Goal: Transaction & Acquisition: Purchase product/service

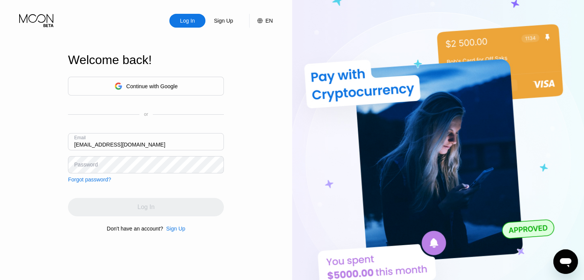
type input "[EMAIL_ADDRESS][DOMAIN_NAME]"
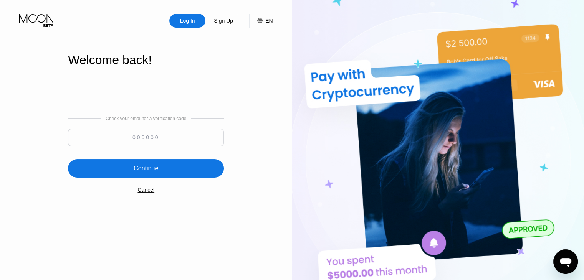
click at [135, 142] on input at bounding box center [146, 137] width 156 height 17
type input "811971"
click at [142, 164] on div "Continue" at bounding box center [146, 168] width 156 height 18
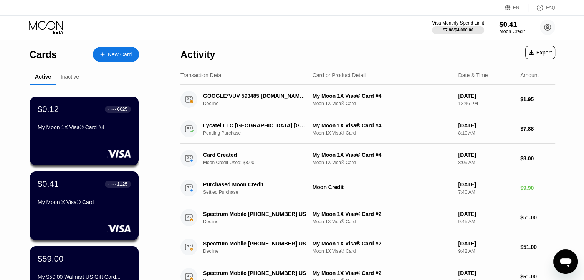
click at [503, 29] on div "Moon Credit" at bounding box center [512, 31] width 26 height 5
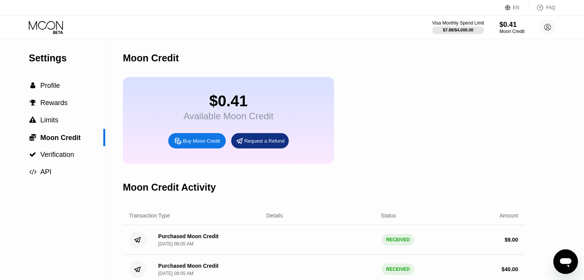
click at [200, 149] on div "Buy Moon Credit" at bounding box center [197, 140] width 58 height 15
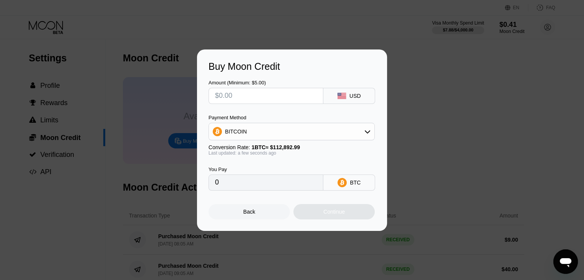
click at [283, 122] on div "Payment Method BITCOIN" at bounding box center [291, 128] width 166 height 26
click at [281, 132] on div "BITCOIN" at bounding box center [291, 131] width 165 height 15
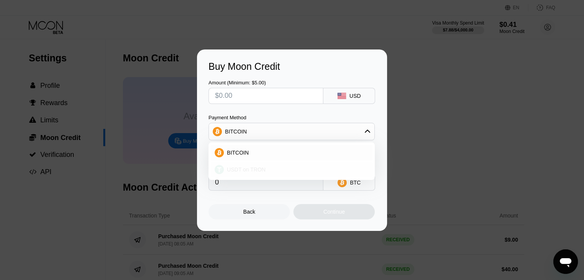
click at [269, 167] on div "USDT on TRON" at bounding box center [296, 170] width 145 height 6
type input "0.00"
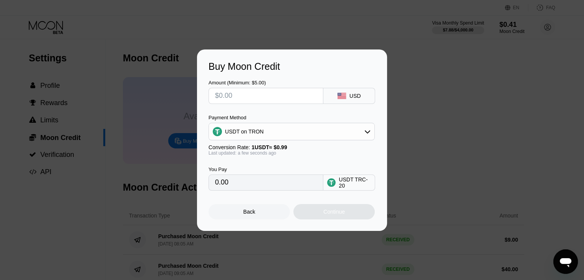
click at [276, 94] on input "text" at bounding box center [266, 95] width 102 height 15
type input "$6"
type input "6.06"
type input "$64"
type input "64.65"
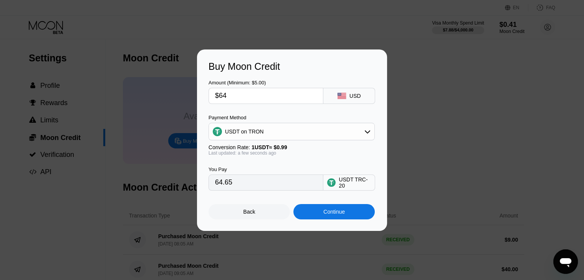
type input "$64"
click at [327, 215] on div "Continue" at bounding box center [333, 212] width 21 height 6
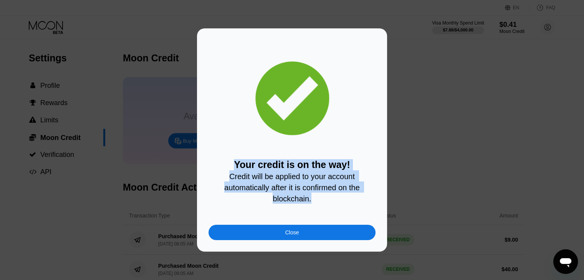
drag, startPoint x: 319, startPoint y: 205, endPoint x: 227, endPoint y: 158, distance: 103.0
click at [227, 159] on div "Your credit is on the way! Credit will be applied to your account automatically…" at bounding box center [291, 181] width 167 height 45
copy div "Your credit is on the way! Credit will be applied to your account automatically…"
click at [299, 236] on div "Close" at bounding box center [291, 232] width 167 height 15
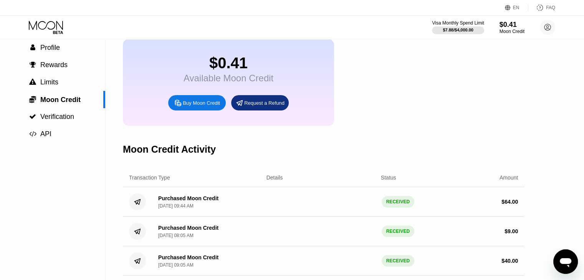
scroll to position [38, 0]
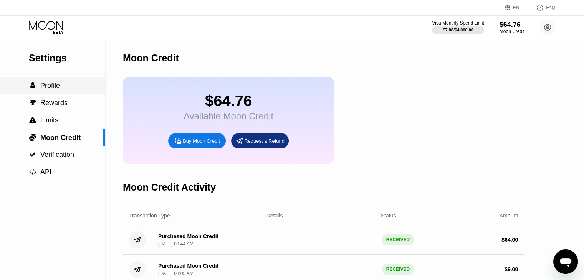
click at [58, 93] on div " Profile" at bounding box center [52, 85] width 105 height 17
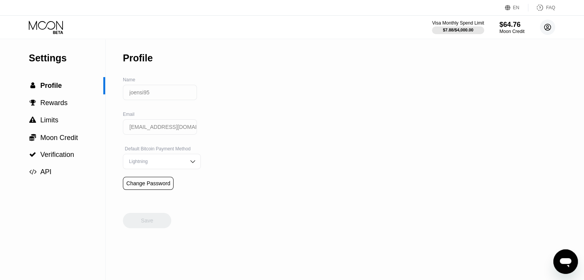
click at [544, 26] on icon at bounding box center [547, 27] width 7 height 7
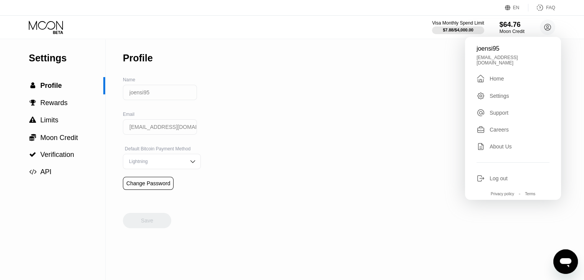
click at [507, 77] on div " Home" at bounding box center [512, 78] width 73 height 9
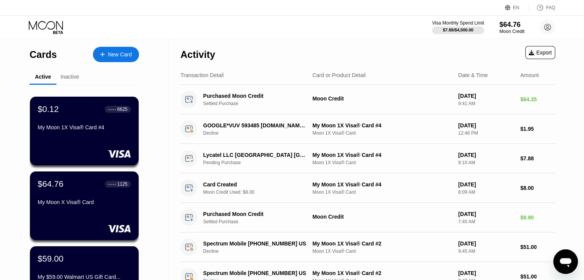
click at [119, 134] on div "My Moon 1X Visa® Card #4" at bounding box center [84, 128] width 93 height 9
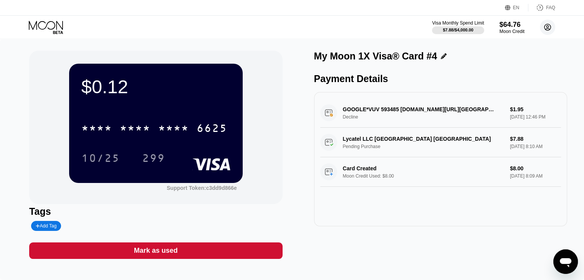
click at [552, 28] on circle at bounding box center [547, 27] width 15 height 15
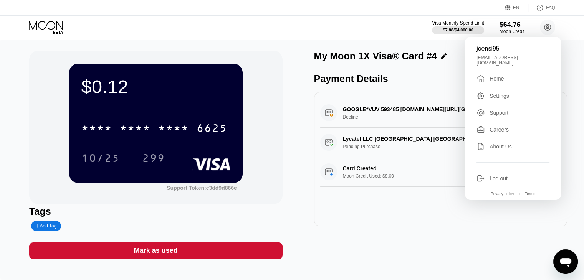
click at [503, 76] on div "Home" at bounding box center [496, 79] width 14 height 6
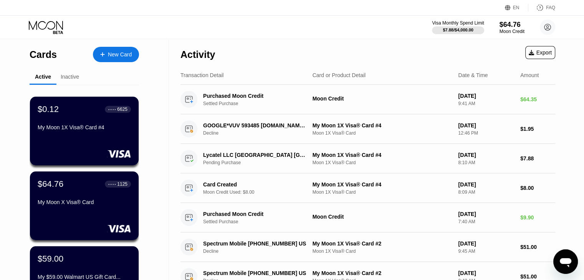
click at [130, 51] on div "New Card" at bounding box center [120, 54] width 24 height 7
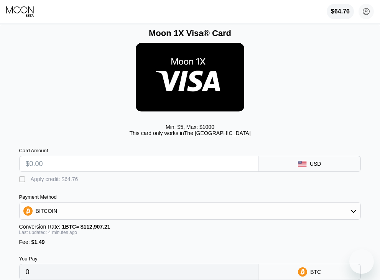
click at [112, 172] on input "text" at bounding box center [139, 163] width 226 height 15
type input "$7"
type input "0.00007517"
type input "$7.8"
type input "0.00008225"
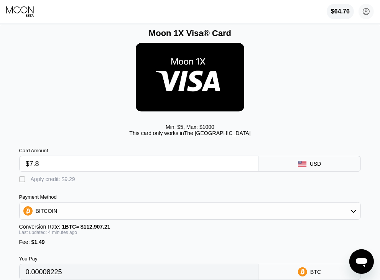
type input "$7.89"
type input "0.00008305"
type input "$7.89"
click at [31, 182] on div "Apply credit: $9.38" at bounding box center [53, 179] width 45 height 6
type input "0"
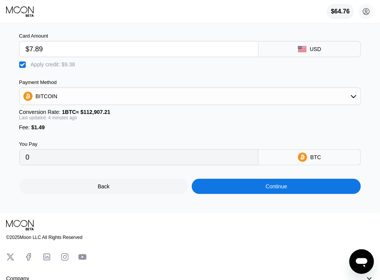
scroll to position [115, 0]
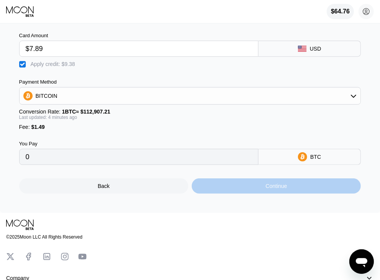
click at [248, 192] on div "Continue" at bounding box center [276, 185] width 169 height 15
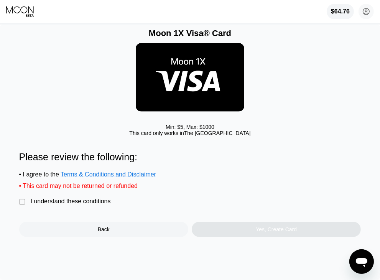
click at [40, 205] on div "I understand these conditions" at bounding box center [71, 201] width 80 height 7
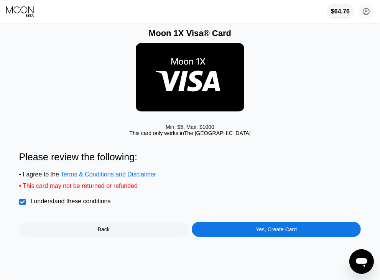
click at [270, 233] on div "Yes, Create Card" at bounding box center [276, 229] width 41 height 6
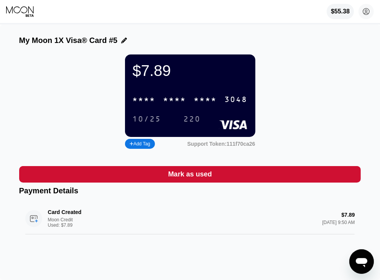
click at [197, 100] on div "* * * *" at bounding box center [205, 100] width 23 height 9
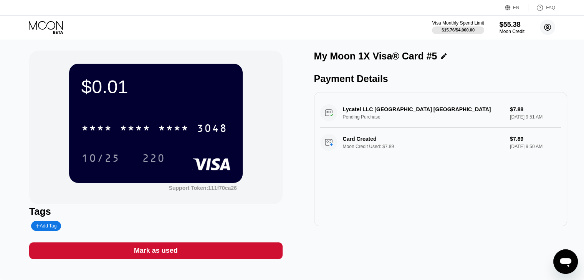
click at [386, 21] on circle at bounding box center [547, 27] width 15 height 15
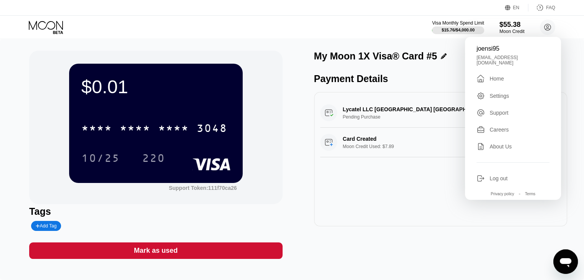
click at [386, 81] on div "joensi95 [EMAIL_ADDRESS][DOMAIN_NAME]  Home Settings Support Careers About Us …" at bounding box center [513, 118] width 96 height 163
click at [386, 74] on div "" at bounding box center [482, 78] width 13 height 9
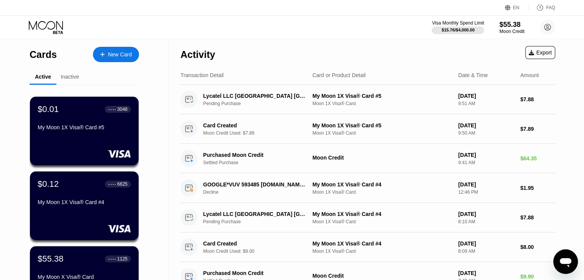
click at [129, 56] on div "New Card" at bounding box center [120, 54] width 24 height 7
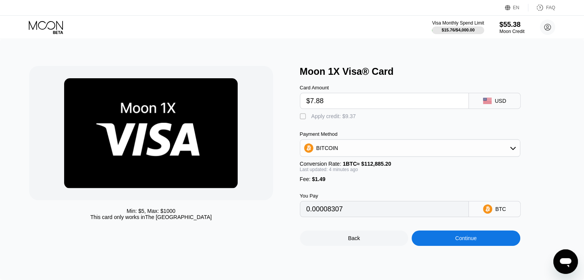
type input "$7.8"
type input "0.00008236"
type input "$7.89"
type input "0.00008316"
type input "$7.8"
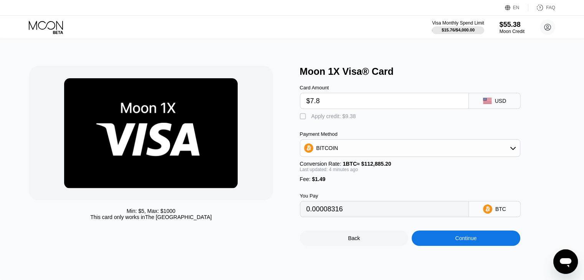
type input "0.00008236"
type input "$7.88"
type input "0.00008307"
type input "$7.8"
type input "0.00008236"
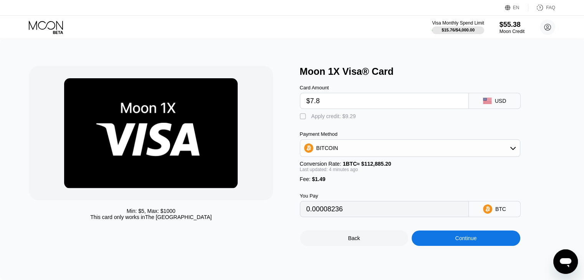
type input "$7.89"
type input "0.00008316"
type input "$7.8"
type input "0.00008236"
type input "$7.88"
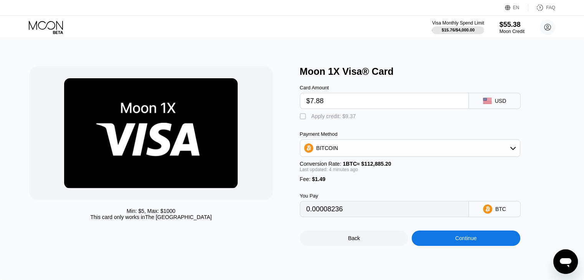
type input "0.00008307"
type input "$7.88"
click at [345, 119] on div "Apply credit: $9.37" at bounding box center [333, 116] width 45 height 6
type input "0"
click at [461, 246] on div "Continue" at bounding box center [465, 238] width 109 height 15
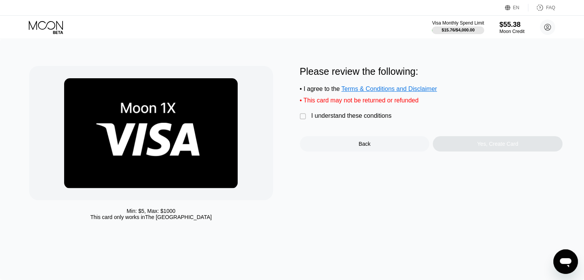
click at [307, 121] on div " I understand these conditions" at bounding box center [348, 116] width 96 height 8
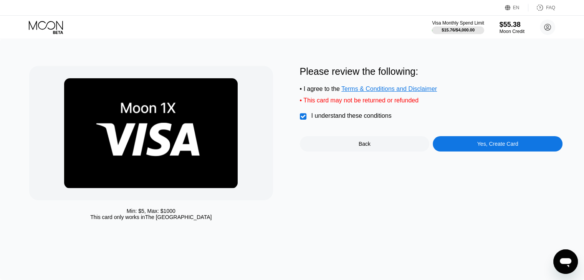
click at [473, 147] on div "Yes, Create Card" at bounding box center [498, 143] width 130 height 15
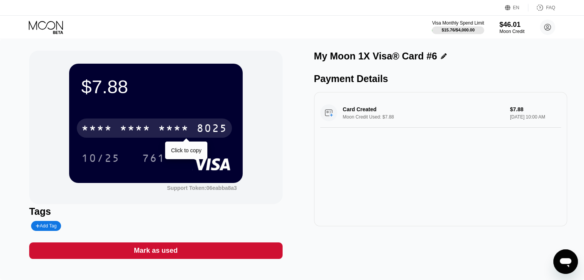
click at [192, 134] on div "* * * * * * * * * * * * 8025" at bounding box center [154, 128] width 155 height 19
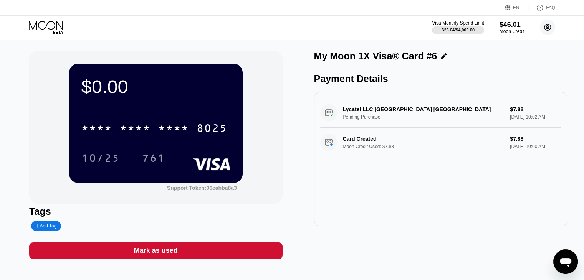
click at [550, 30] on icon at bounding box center [547, 27] width 15 height 15
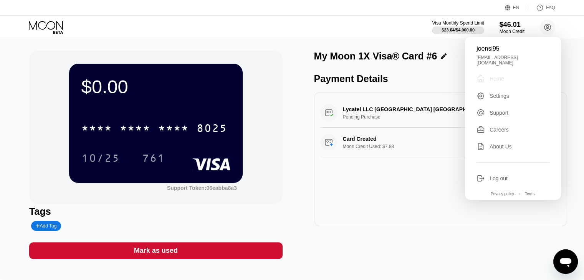
click at [499, 79] on div " Home" at bounding box center [512, 78] width 73 height 9
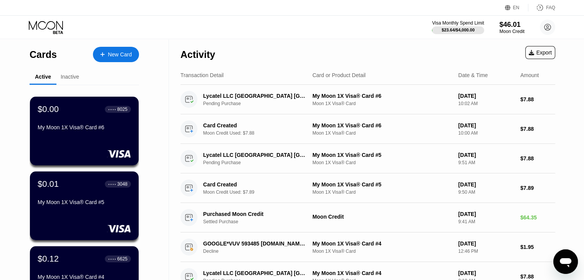
click at [127, 59] on div "New Card" at bounding box center [116, 54] width 46 height 15
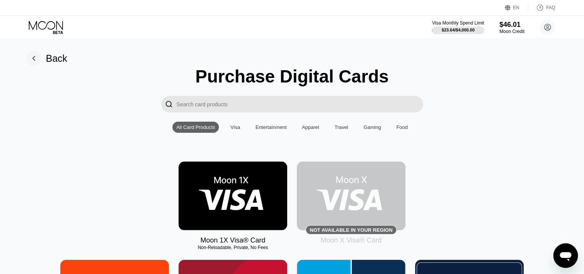
click at [224, 202] on img at bounding box center [232, 196] width 109 height 69
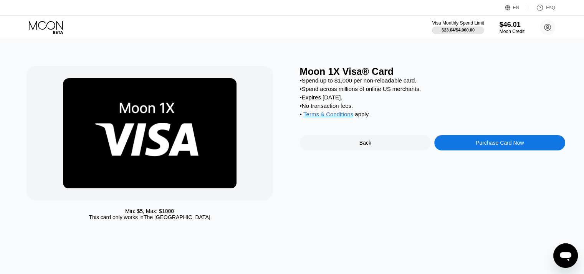
click at [462, 147] on div "Purchase Card Now" at bounding box center [499, 142] width 131 height 15
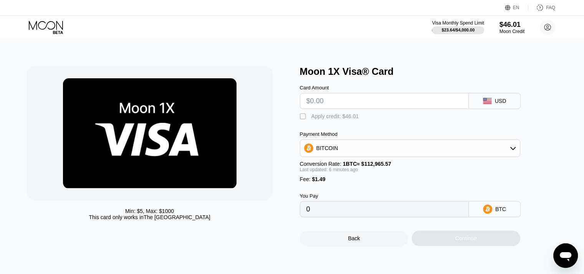
click at [370, 109] on input "text" at bounding box center [384, 100] width 156 height 15
type input "$7"
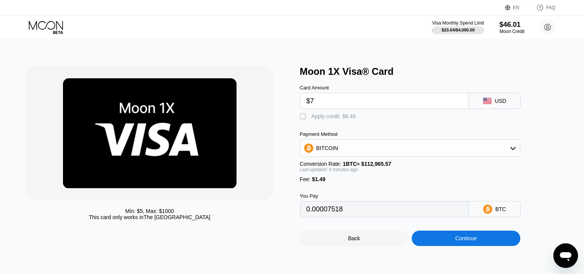
type input "0.00007518"
type input "$7.88"
type input "0.00008298"
type input "$7.88"
click at [302, 121] on div "" at bounding box center [304, 117] width 8 height 8
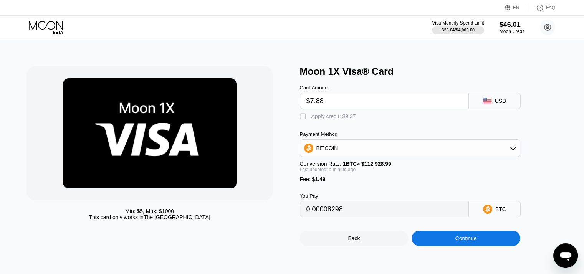
type input "0"
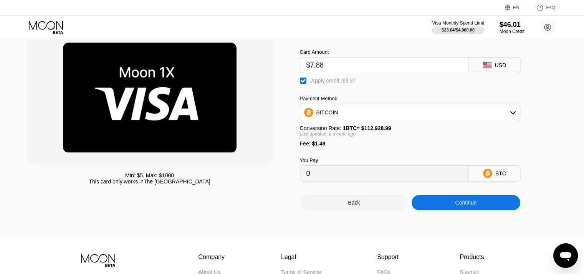
scroll to position [38, 0]
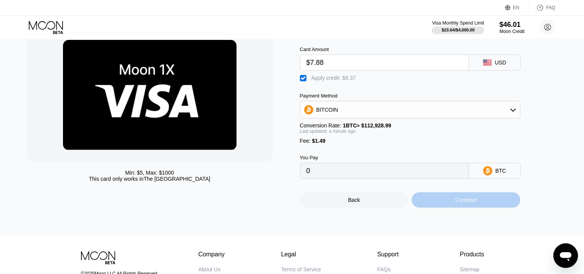
click at [462, 203] on div "Continue" at bounding box center [465, 200] width 21 height 6
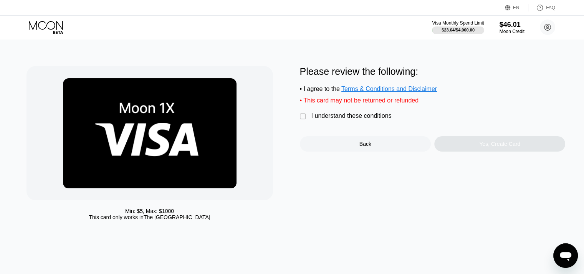
click at [328, 119] on div "I understand these conditions" at bounding box center [351, 115] width 80 height 7
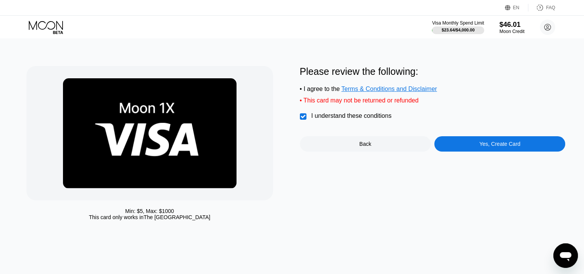
click at [505, 152] on div "Yes, Create Card" at bounding box center [499, 143] width 131 height 15
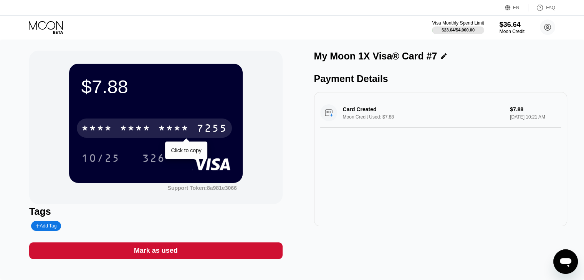
click at [195, 131] on div "* * * * * * * * * * * * 7255" at bounding box center [154, 128] width 155 height 19
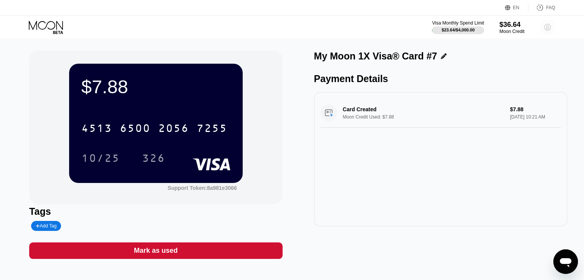
click at [542, 28] on circle at bounding box center [547, 27] width 15 height 15
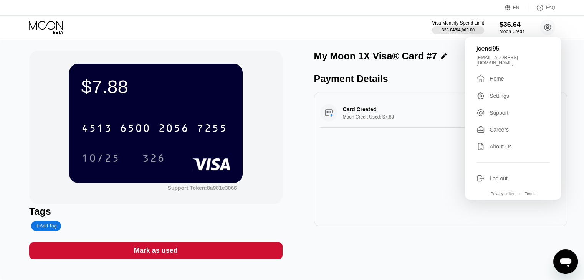
click at [515, 75] on div " Home" at bounding box center [512, 78] width 73 height 9
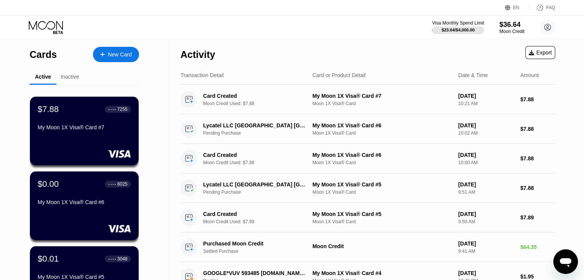
click at [128, 57] on div "New Card" at bounding box center [120, 54] width 24 height 7
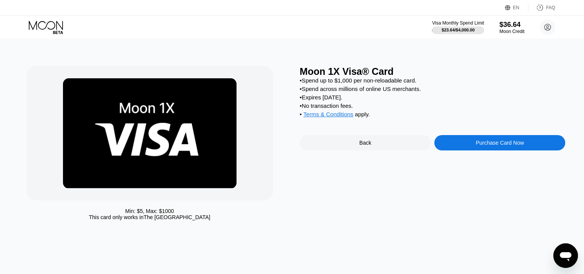
click at [480, 146] on div "Purchase Card Now" at bounding box center [500, 143] width 48 height 6
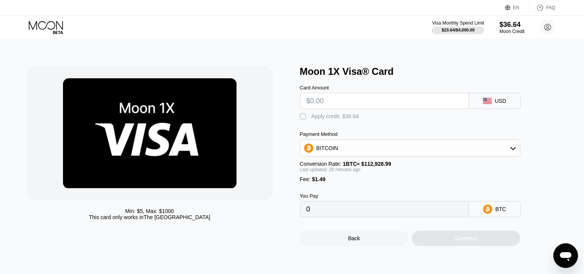
click at [340, 109] on input "text" at bounding box center [384, 100] width 156 height 15
type input "$7"
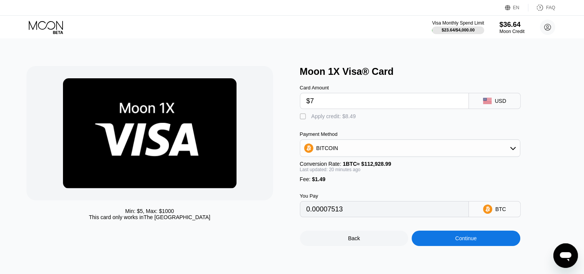
type input "0.00007513"
type input "$7.88"
type input "0.00008291"
type input "$7.88"
click at [325, 117] on div "Apply credit: $9.37" at bounding box center [333, 116] width 45 height 6
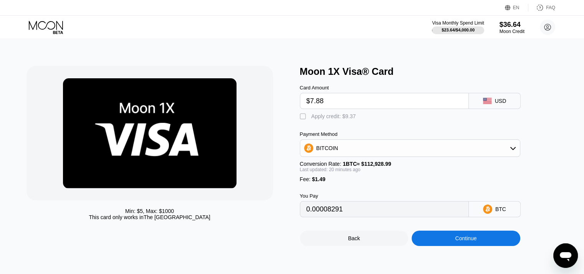
type input "0"
click at [463, 246] on div "Continue" at bounding box center [465, 238] width 109 height 15
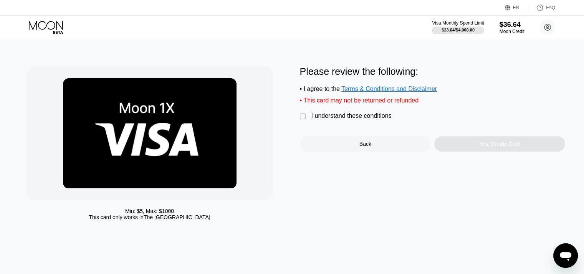
click at [324, 127] on div "Please review the following: • I agree to the Terms & Conditions and Disclaimer…" at bounding box center [433, 109] width 266 height 86
click at [324, 119] on div "I understand these conditions" at bounding box center [351, 115] width 80 height 7
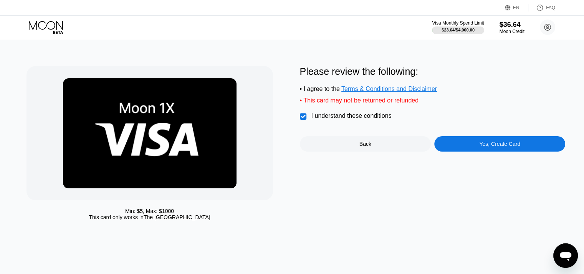
click at [493, 147] on div "Yes, Create Card" at bounding box center [499, 144] width 41 height 6
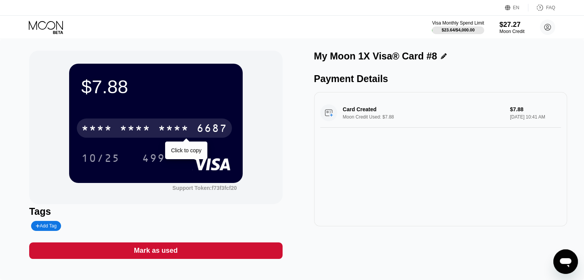
click at [157, 135] on div "* * * * * * * * * * * * 6687" at bounding box center [154, 128] width 155 height 19
